Goal: Task Accomplishment & Management: Use online tool/utility

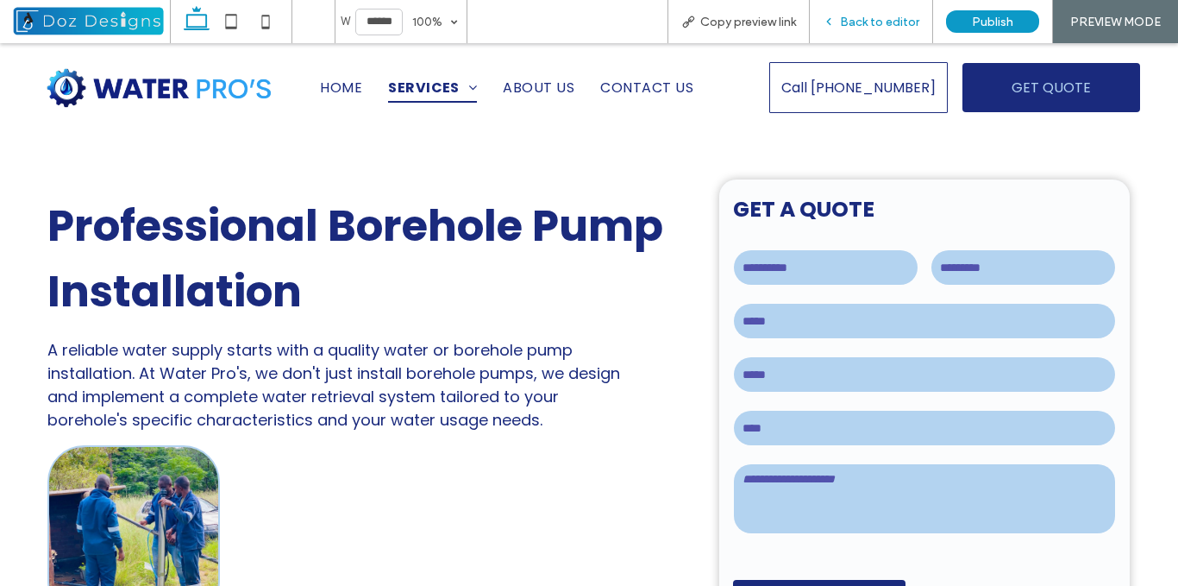
click at [864, 20] on span "Back to editor" at bounding box center [879, 22] width 79 height 15
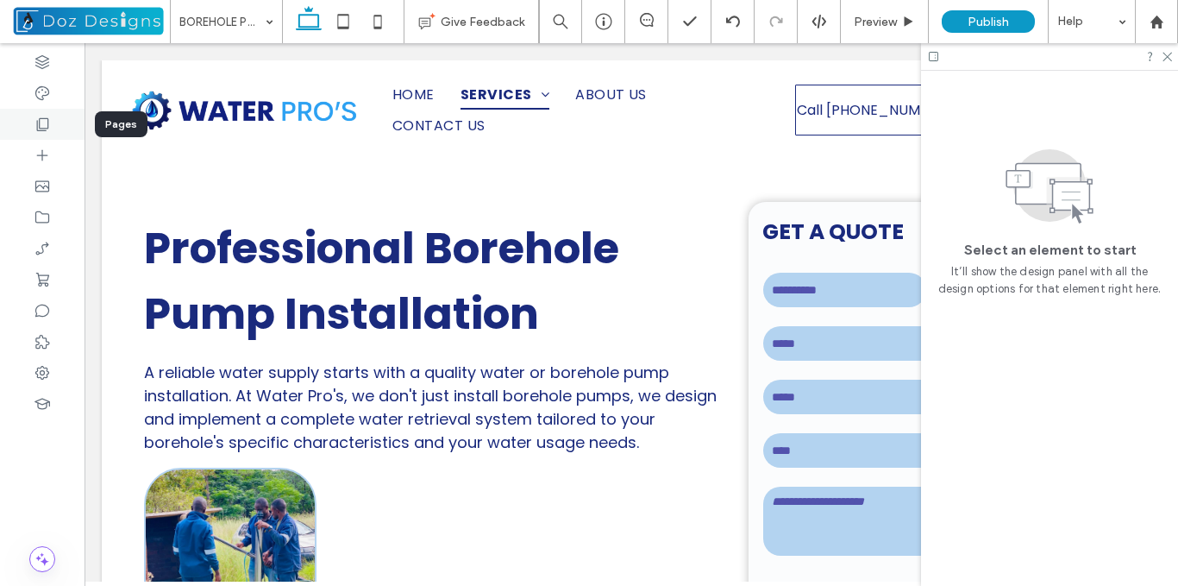
click at [48, 125] on use at bounding box center [43, 124] width 12 height 13
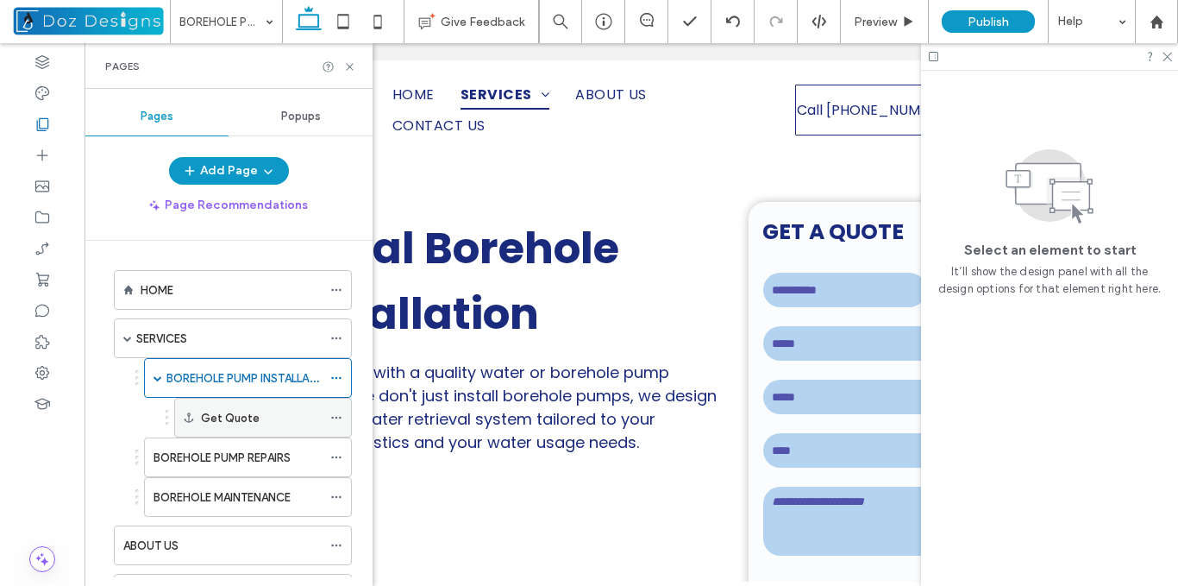
click at [337, 413] on icon at bounding box center [336, 417] width 12 height 12
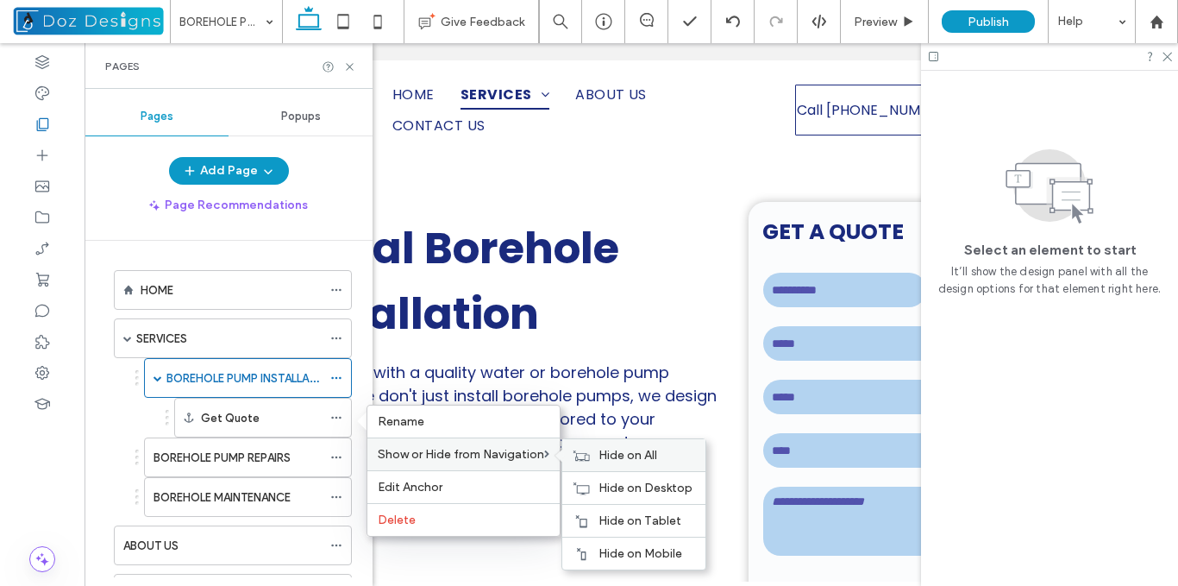
click at [629, 452] on span "Hide on All" at bounding box center [627, 455] width 59 height 15
click at [649, 452] on span "Show on All" at bounding box center [630, 455] width 64 height 15
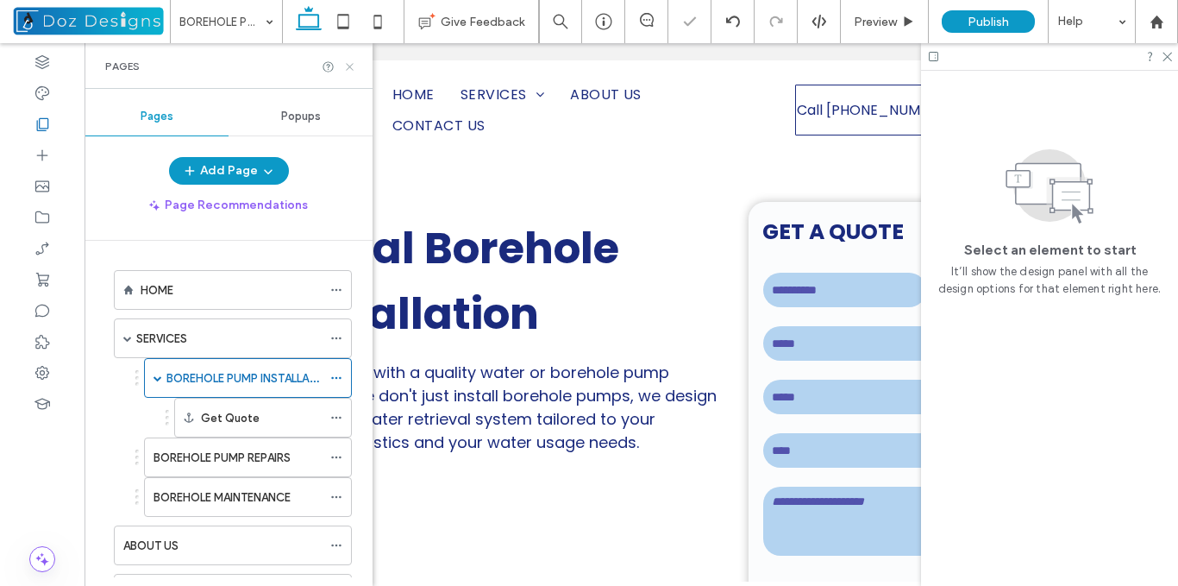
drag, startPoint x: 354, startPoint y: 64, endPoint x: 330, endPoint y: 20, distance: 49.8
click at [354, 63] on icon at bounding box center [349, 66] width 13 height 13
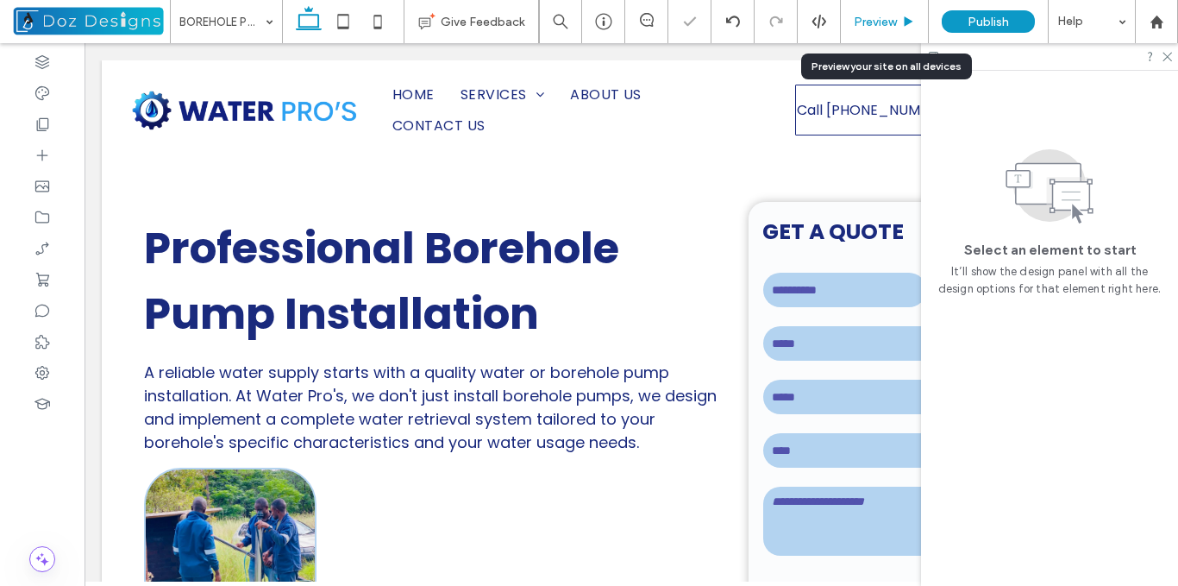
click at [894, 13] on div "Preview" at bounding box center [885, 21] width 88 height 43
drag, startPoint x: 894, startPoint y: 24, endPoint x: 569, endPoint y: 27, distance: 325.1
click at [894, 24] on span "Preview" at bounding box center [875, 22] width 43 height 15
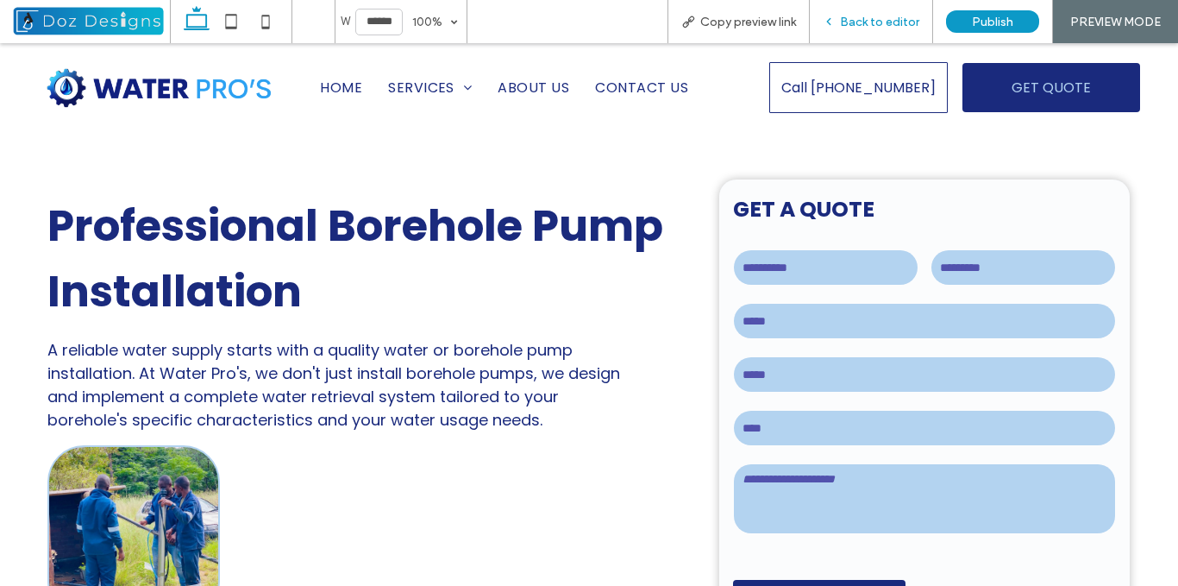
click at [875, 22] on span "Back to editor" at bounding box center [879, 22] width 79 height 15
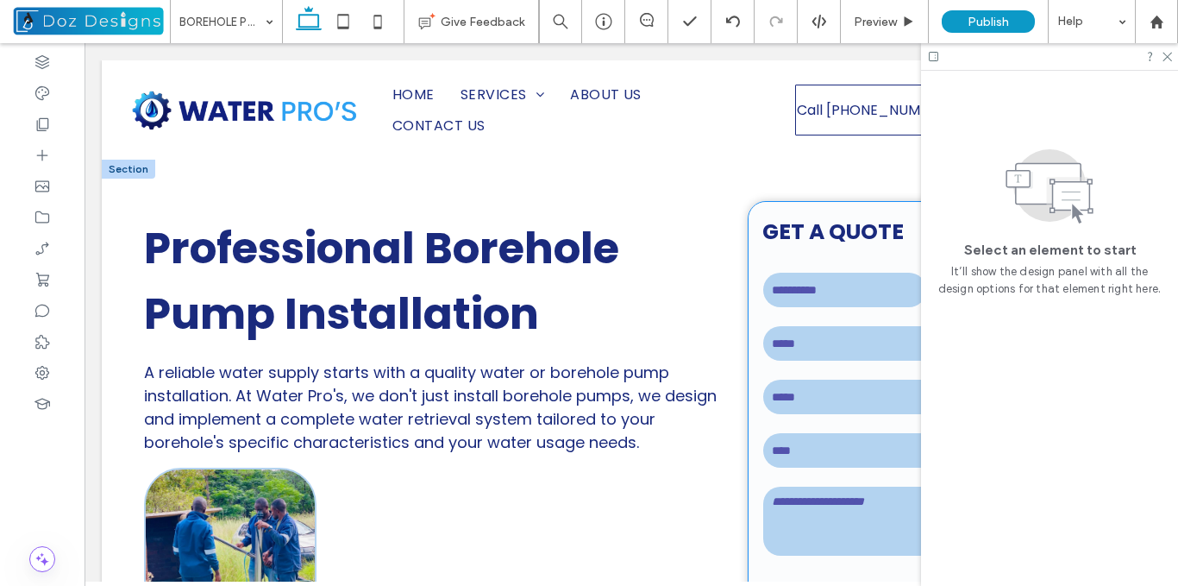
click at [892, 213] on div "**********" at bounding box center [933, 430] width 369 height 457
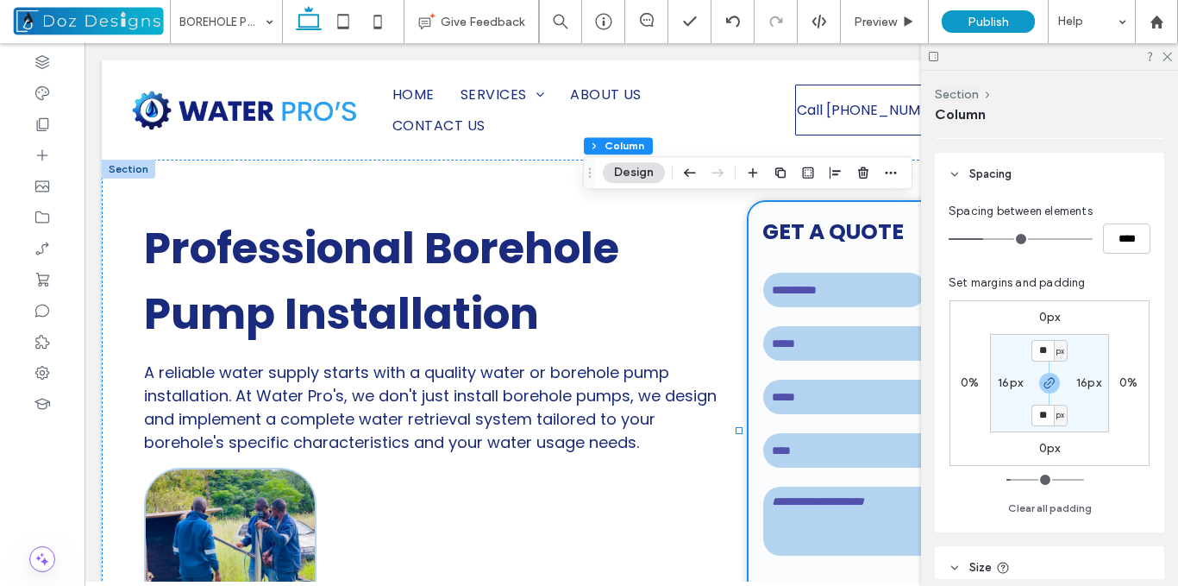
scroll to position [304, 0]
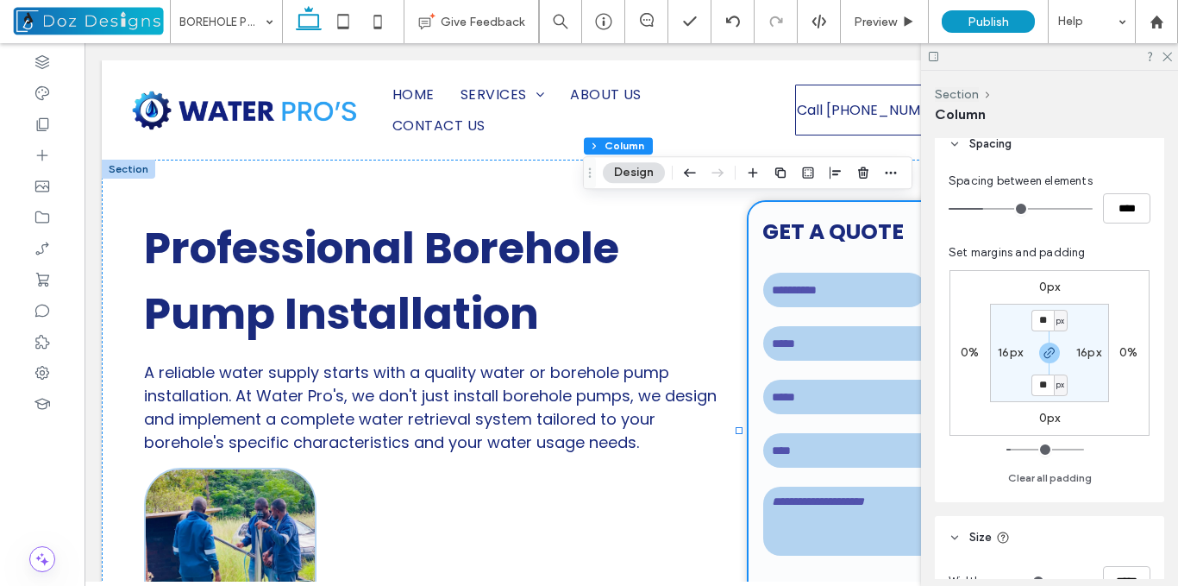
click at [1004, 352] on label "16px" at bounding box center [1010, 352] width 25 height 15
type input "**"
click at [1050, 320] on label "16px" at bounding box center [1049, 320] width 25 height 15
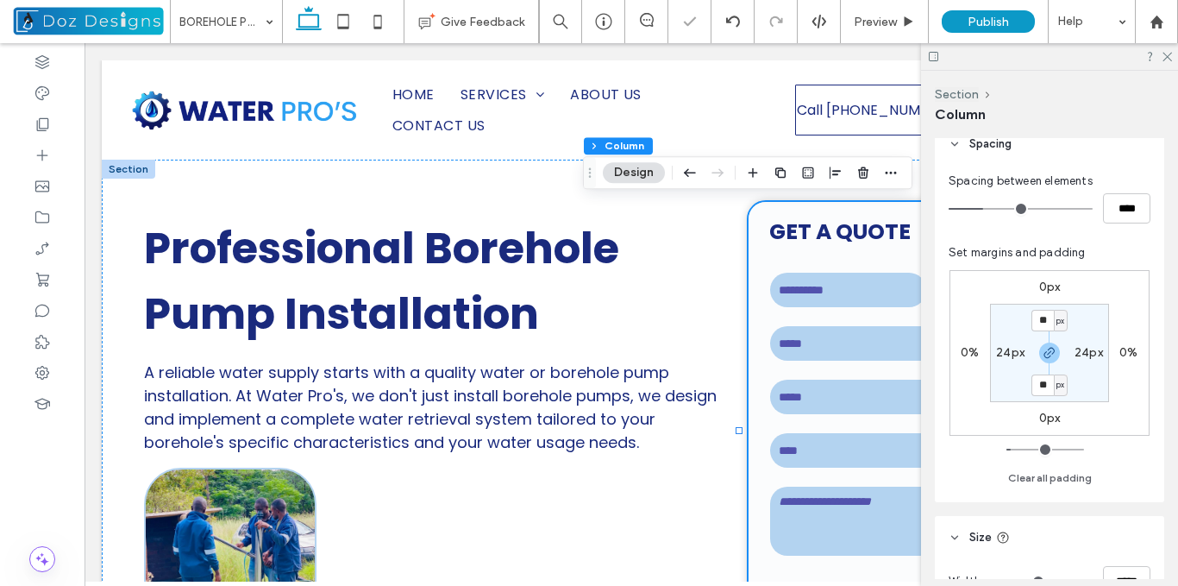
type input "**"
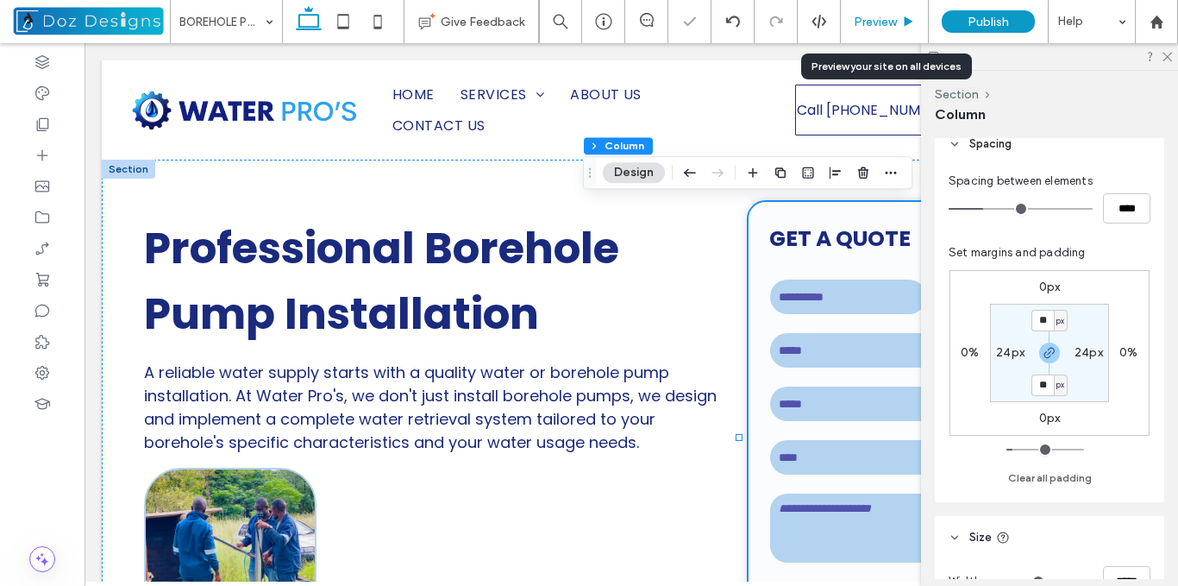
click at [884, 9] on div "Preview" at bounding box center [885, 21] width 88 height 43
click at [893, 19] on span "Preview" at bounding box center [875, 22] width 43 height 15
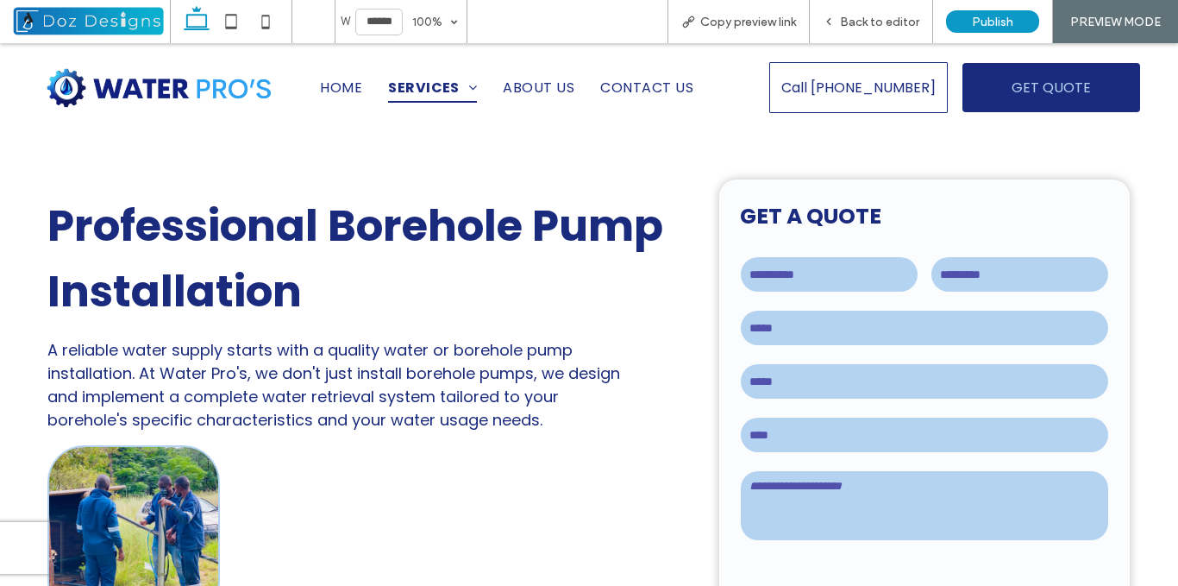
click at [835, 273] on input "text" at bounding box center [829, 274] width 177 height 34
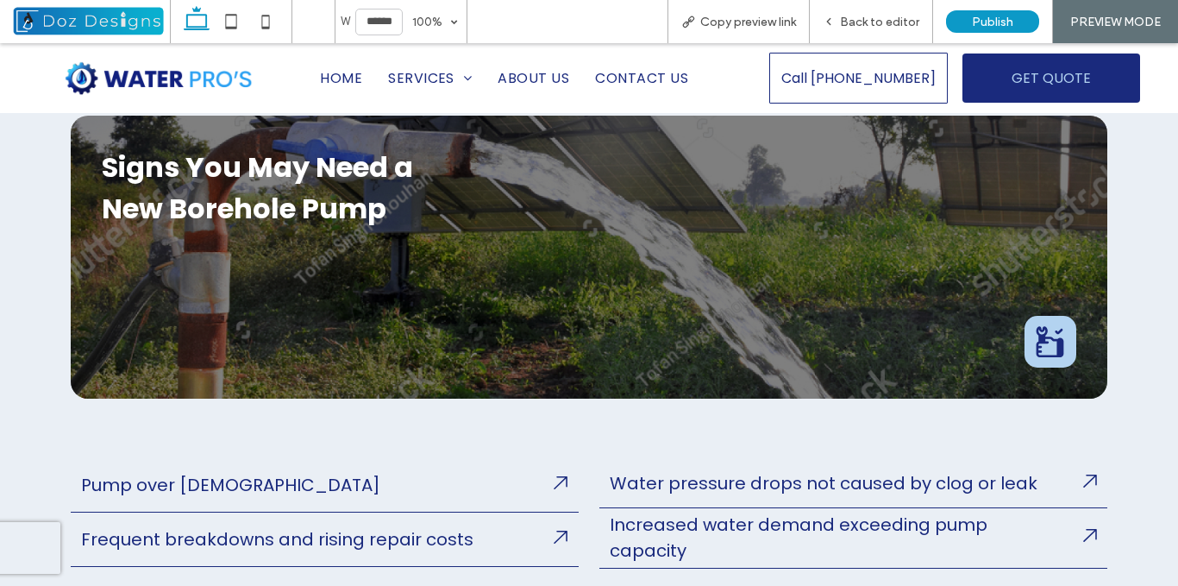
scroll to position [604, 0]
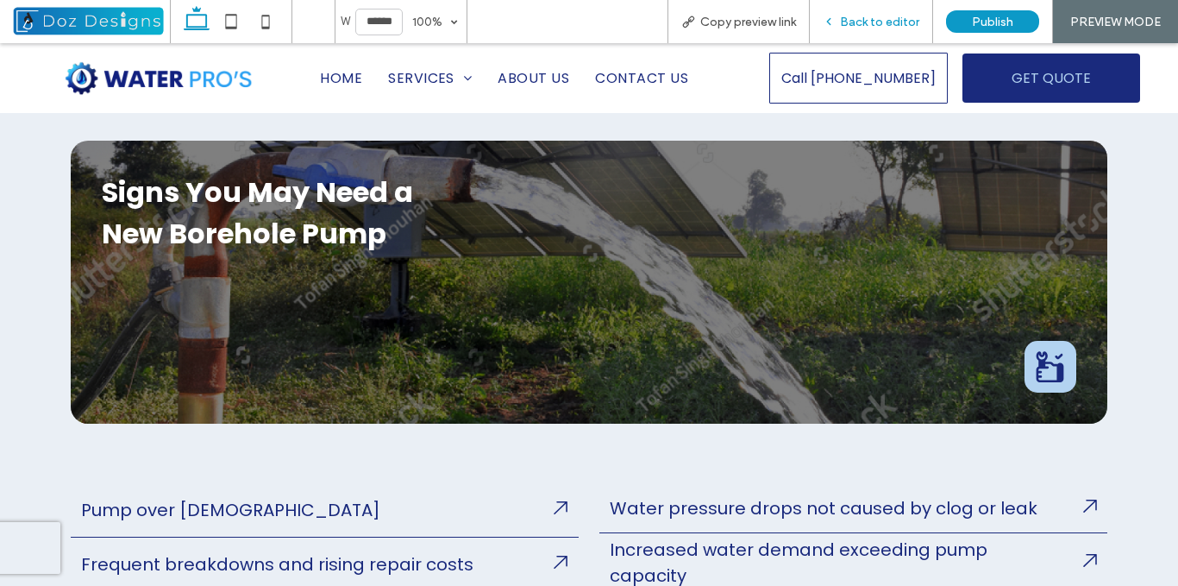
click at [863, 21] on span "Back to editor" at bounding box center [879, 22] width 79 height 15
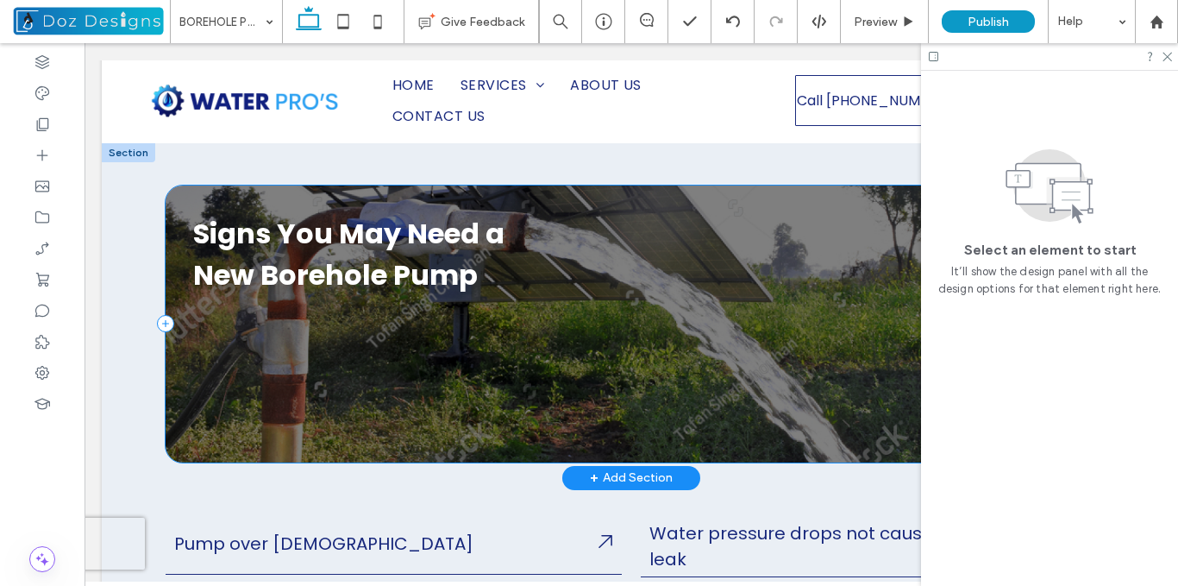
scroll to position [528, 0]
